Goal: Task Accomplishment & Management: Complete application form

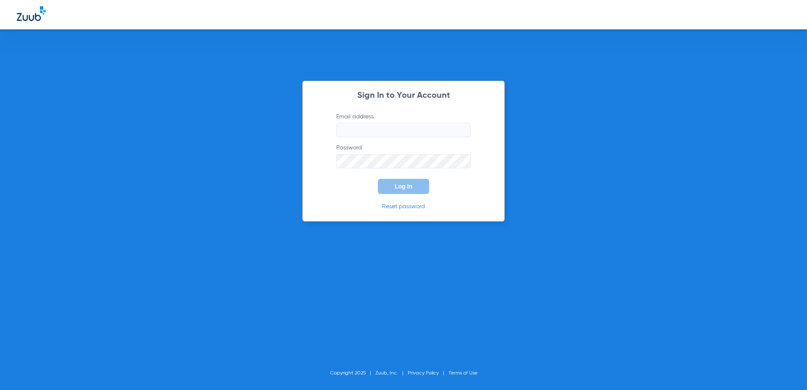
click at [409, 133] on input "Email address" at bounding box center [403, 130] width 134 height 14
type input "[EMAIL_ADDRESS][DOMAIN_NAME]"
click at [402, 184] on span "Log In" at bounding box center [404, 186] width 18 height 7
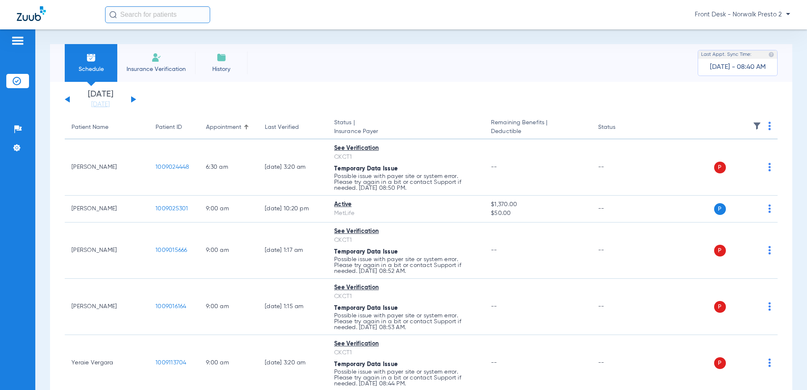
click at [136, 61] on li "Insurance Verification" at bounding box center [156, 63] width 78 height 38
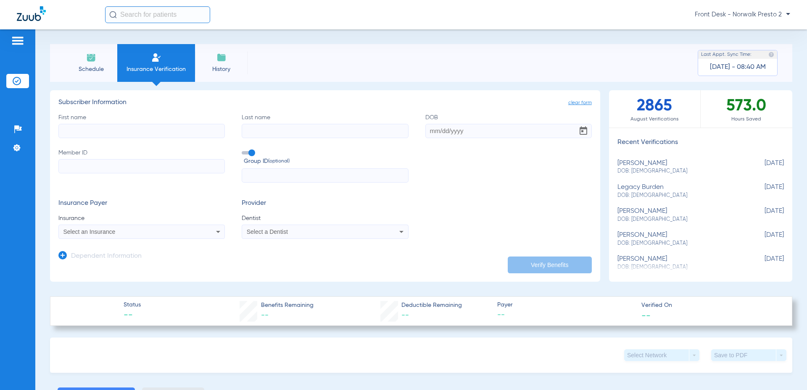
click at [115, 128] on input "First name" at bounding box center [141, 131] width 166 height 14
type input "[PERSON_NAME]"
click at [245, 129] on input "Last name" at bounding box center [325, 131] width 166 height 14
type input "[PERSON_NAME]"
click at [443, 137] on input "DOB" at bounding box center [508, 131] width 166 height 14
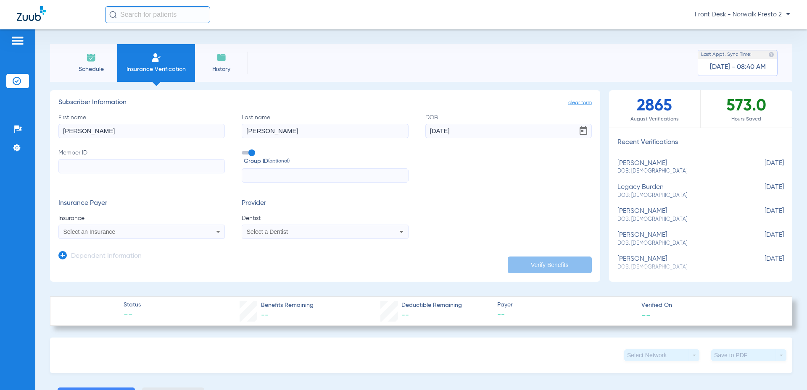
type input "[DATE]"
click at [134, 168] on input "Member ID" at bounding box center [141, 166] width 166 height 14
type input "104554350"
click at [170, 225] on mat-select "Select an Insurance" at bounding box center [141, 232] width 166 height 14
click at [169, 230] on div "Select an Insurance" at bounding box center [126, 232] width 126 height 6
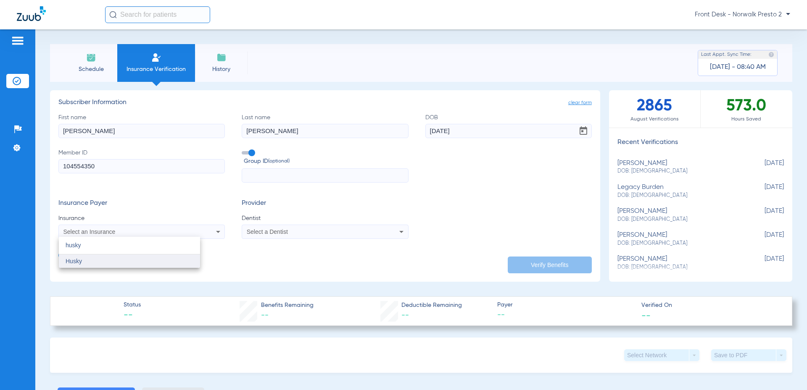
type input "husky"
click at [79, 263] on span "Husky" at bounding box center [74, 261] width 16 height 7
click at [301, 234] on div "Select a Dentist" at bounding box center [310, 232] width 126 height 6
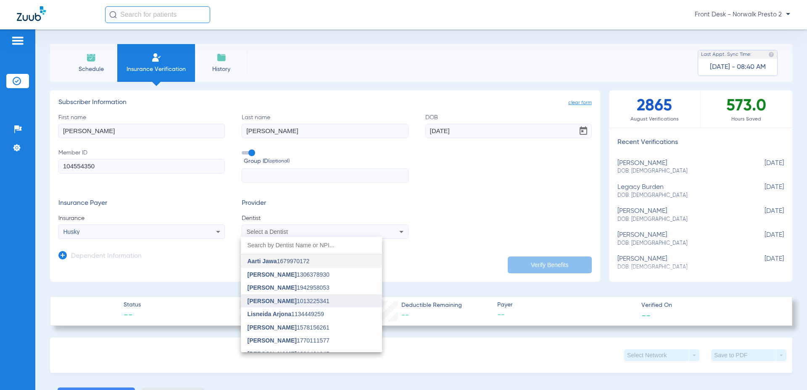
scroll to position [207, 0]
click at [294, 265] on span "Ngandu [PERSON_NAME]" at bounding box center [284, 266] width 73 height 7
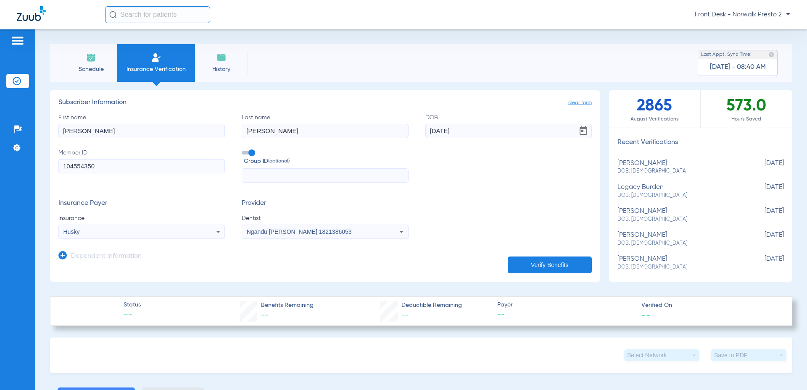
click at [544, 265] on button "Verify Benefits" at bounding box center [550, 265] width 84 height 17
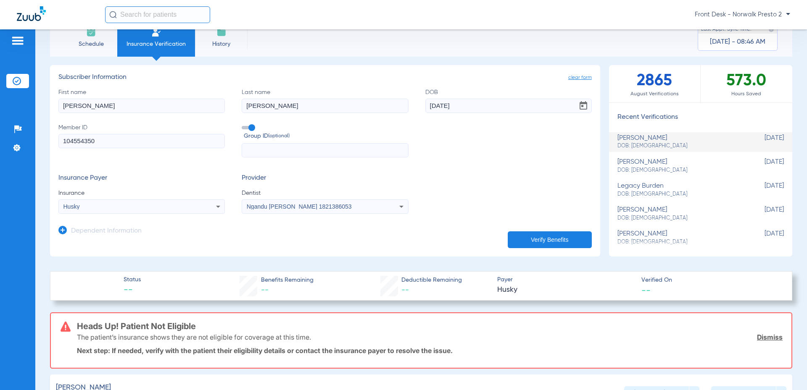
scroll to position [0, 0]
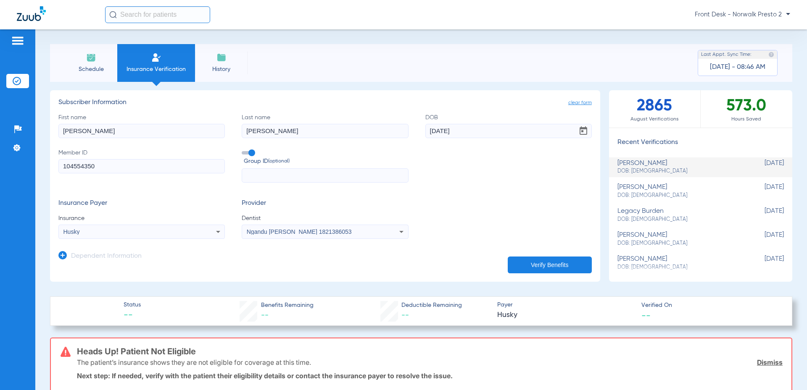
drag, startPoint x: 170, startPoint y: 131, endPoint x: 28, endPoint y: 120, distance: 142.5
click at [28, 120] on div "Patients Insurance Verification Setup Help Center Settings Schedule Insurance V…" at bounding box center [403, 224] width 807 height 390
type input "[GEOGRAPHIC_DATA]"
drag, startPoint x: 287, startPoint y: 134, endPoint x: 219, endPoint y: 142, distance: 68.5
click at [219, 142] on div "First name [PERSON_NAME] Last name [PERSON_NAME] DOB [DEMOGRAPHIC_DATA] Member …" at bounding box center [324, 148] width 533 height 70
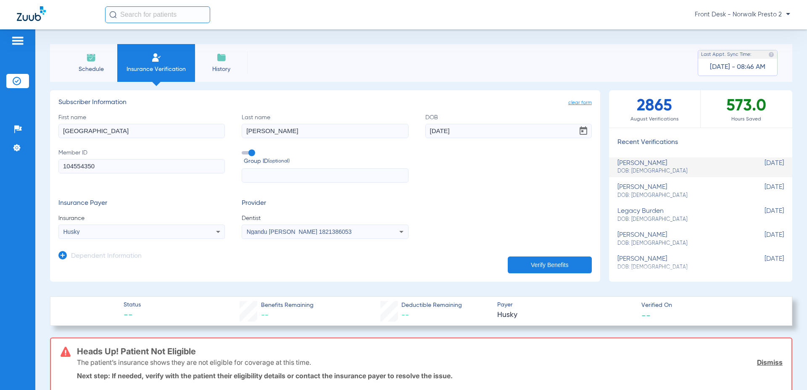
type input "[PERSON_NAME]"
drag, startPoint x: 473, startPoint y: 129, endPoint x: 320, endPoint y: 128, distance: 153.0
click at [320, 128] on div "First name [PERSON_NAME] Last name [PERSON_NAME] DOB [DEMOGRAPHIC_DATA] Member …" at bounding box center [324, 148] width 533 height 70
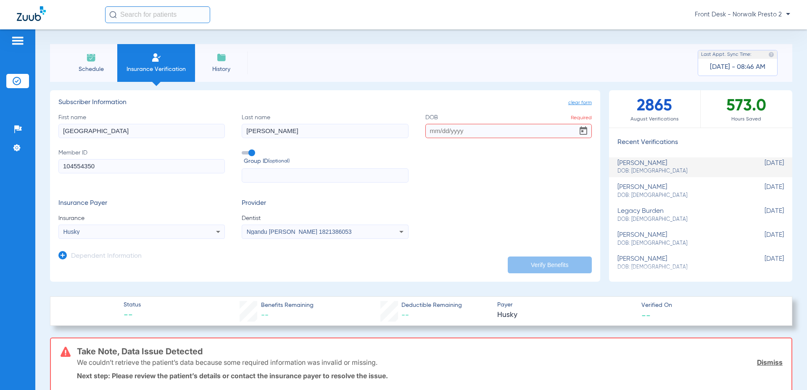
drag, startPoint x: 158, startPoint y: 168, endPoint x: 16, endPoint y: 168, distance: 141.2
click at [16, 168] on div "Patients Insurance Verification Setup Help Center Settings Schedule Insurance V…" at bounding box center [403, 224] width 807 height 390
click at [102, 166] on input "Member ID Required" at bounding box center [141, 166] width 166 height 14
type input "100887789"
click at [432, 133] on input "DOB Required" at bounding box center [508, 131] width 166 height 14
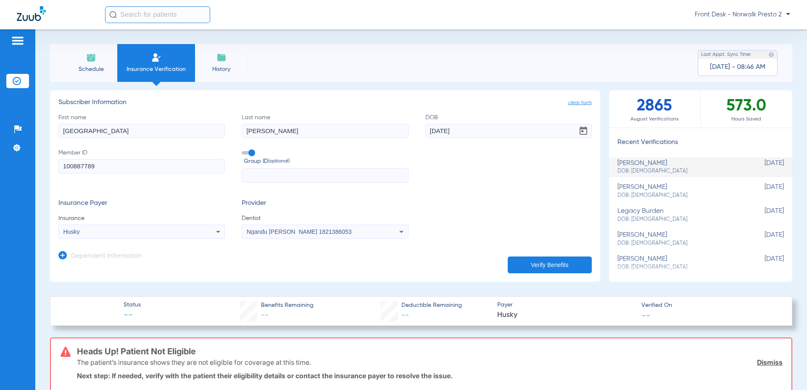
type input "[DATE]"
click at [538, 265] on button "Verify Benefits" at bounding box center [550, 265] width 84 height 17
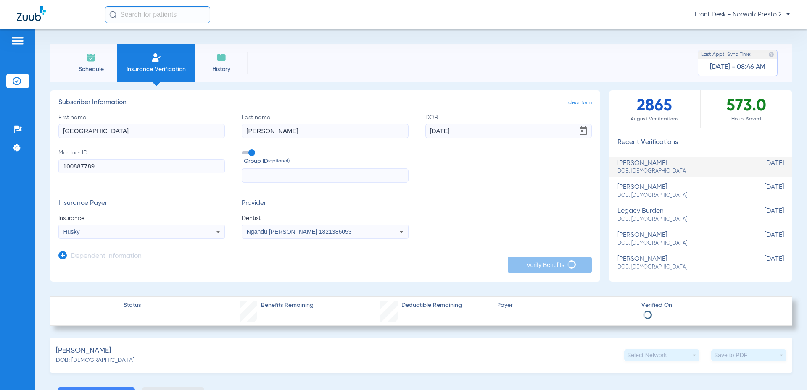
type input "[GEOGRAPHIC_DATA]"
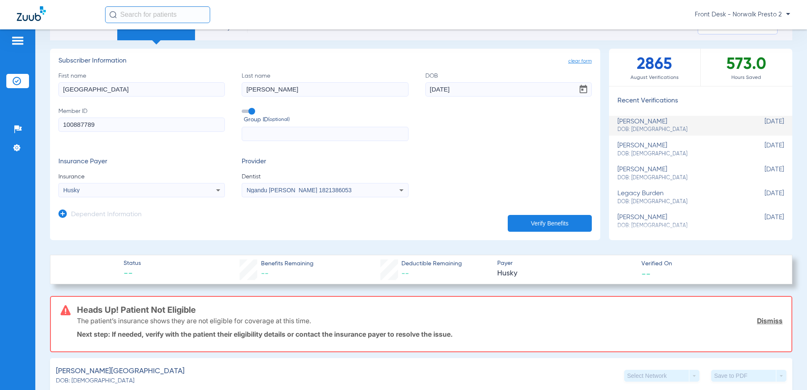
scroll to position [42, 0]
